Goal: Transaction & Acquisition: Subscribe to service/newsletter

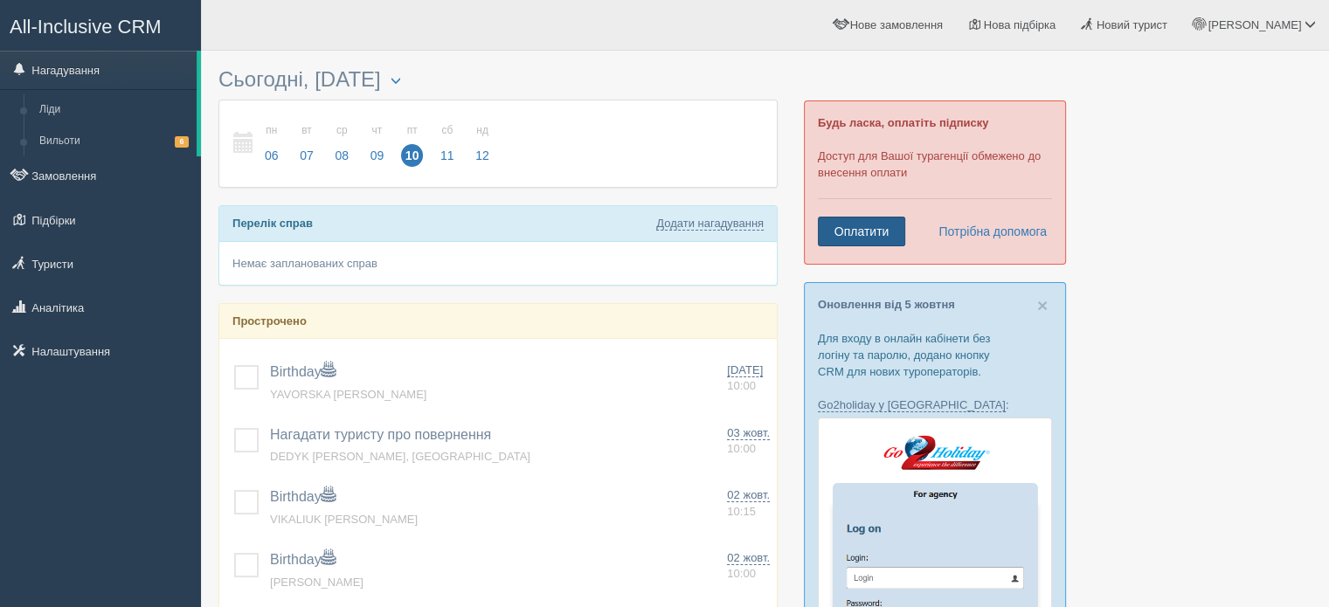
click at [903, 229] on link "Оплатити" at bounding box center [861, 232] width 87 height 30
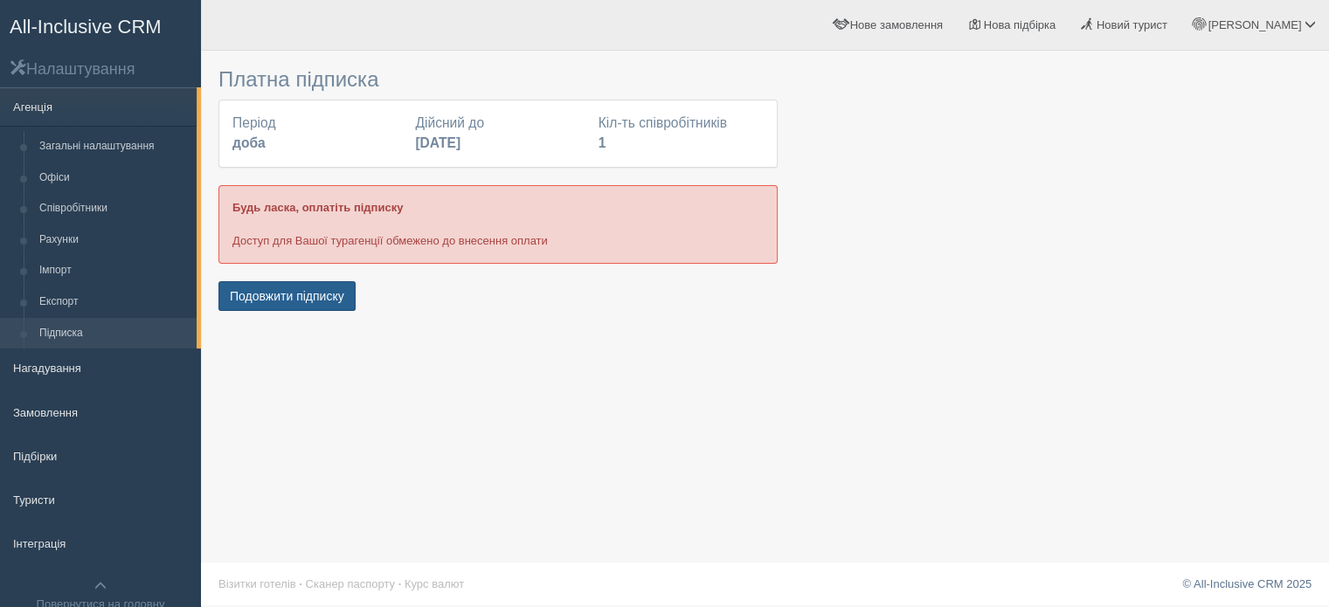
click at [312, 293] on button "Подовжити підписку" at bounding box center [287, 296] width 137 height 30
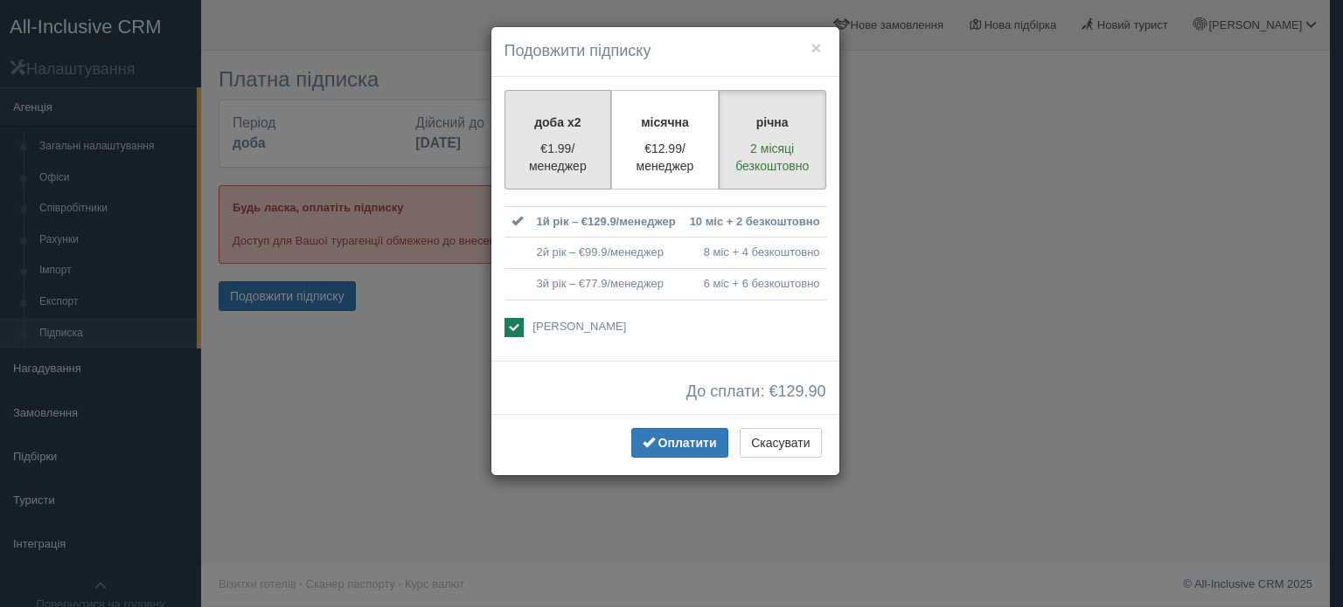
click at [554, 137] on label "доба x2 €1.99/менеджер" at bounding box center [558, 140] width 108 height 100
radio input "true"
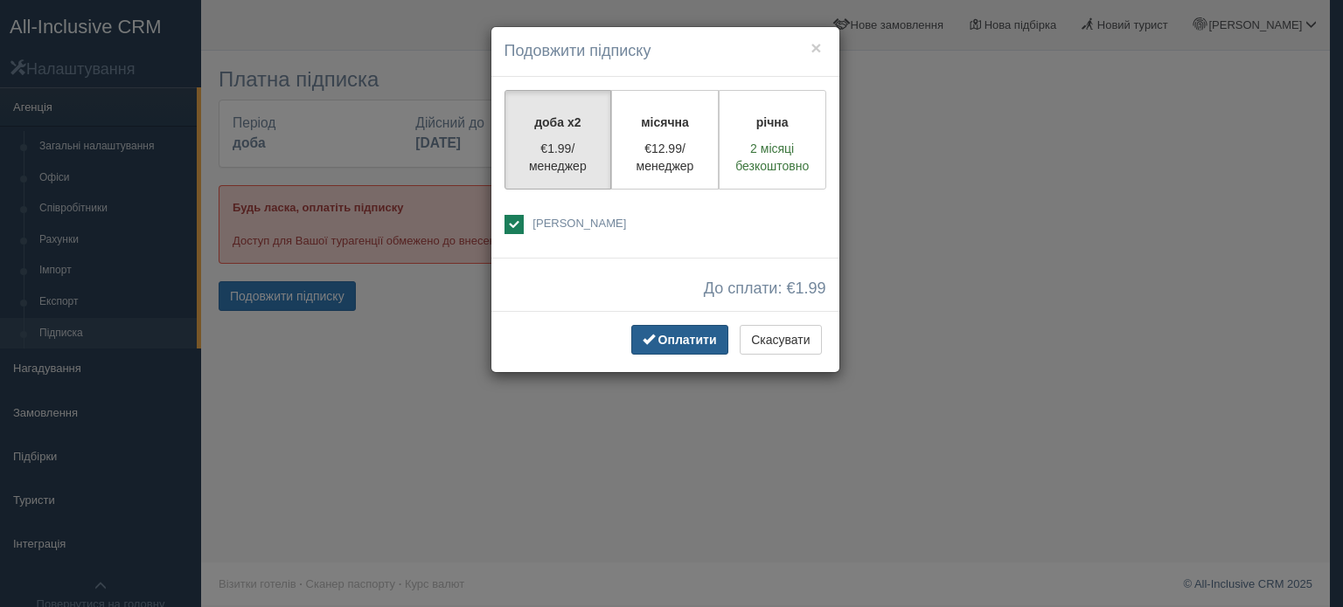
click at [690, 338] on span "Оплатити" at bounding box center [687, 340] width 59 height 14
